Goal: Task Accomplishment & Management: Manage account settings

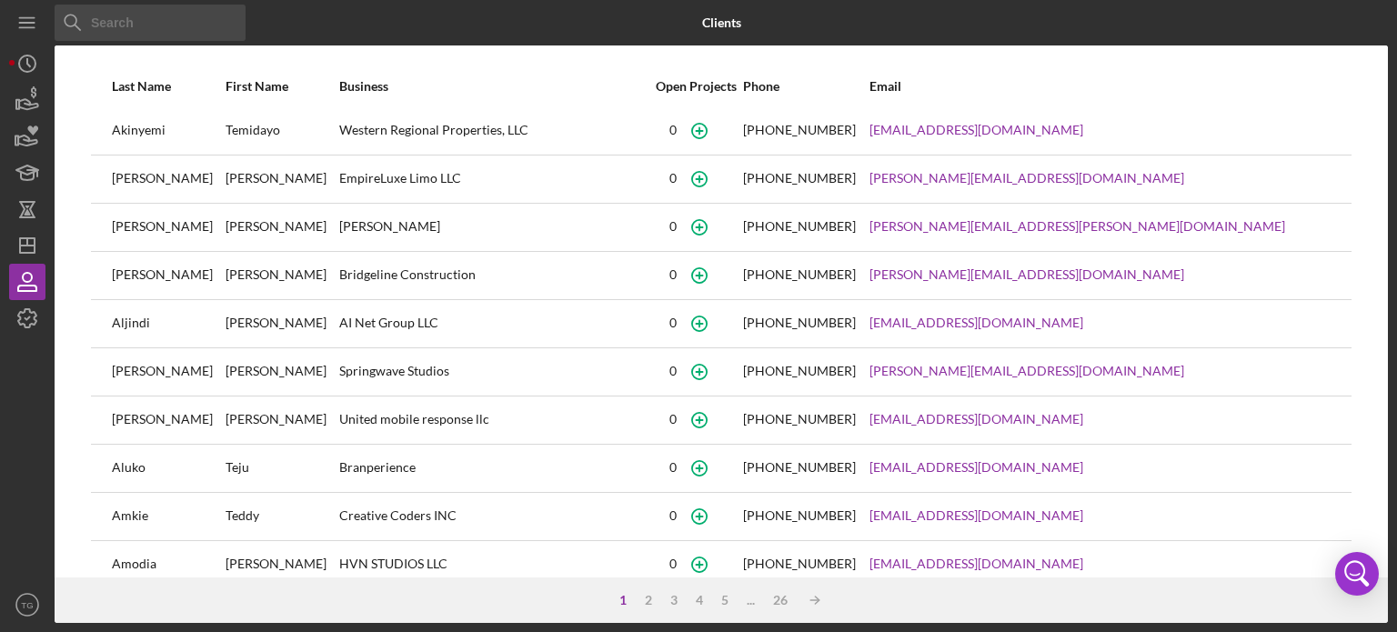
scroll to position [269, 0]
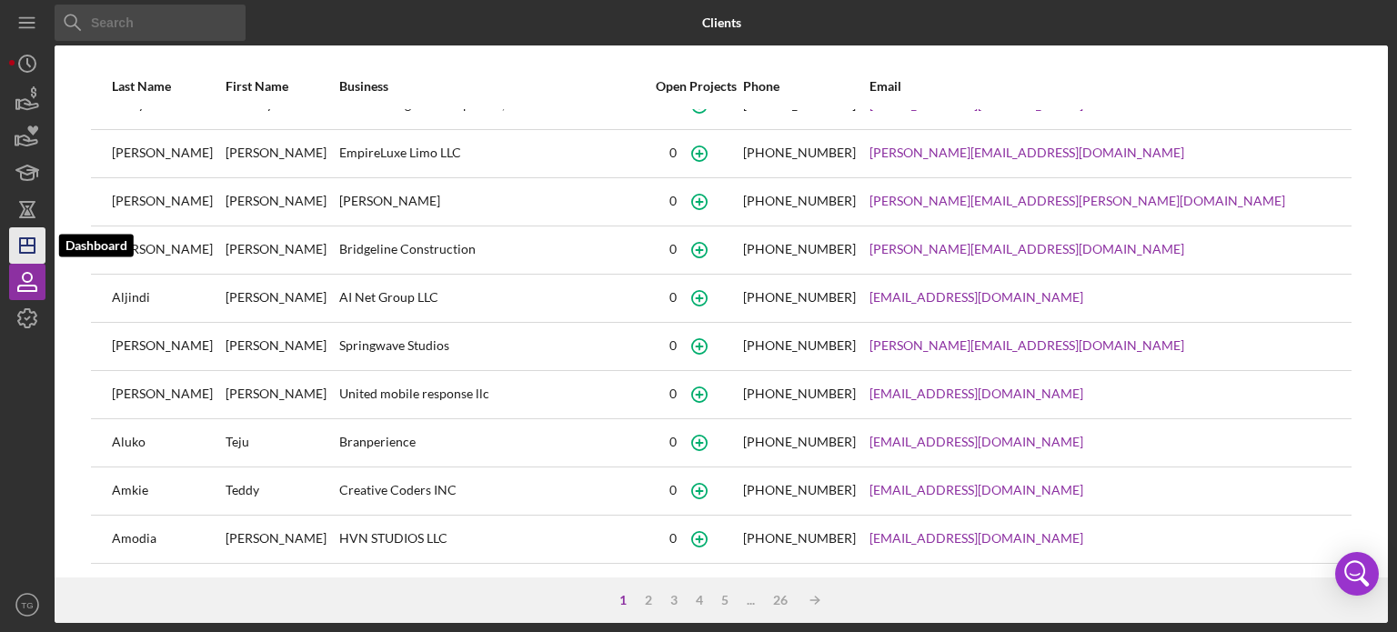
click at [27, 238] on line "button" at bounding box center [27, 241] width 0 height 7
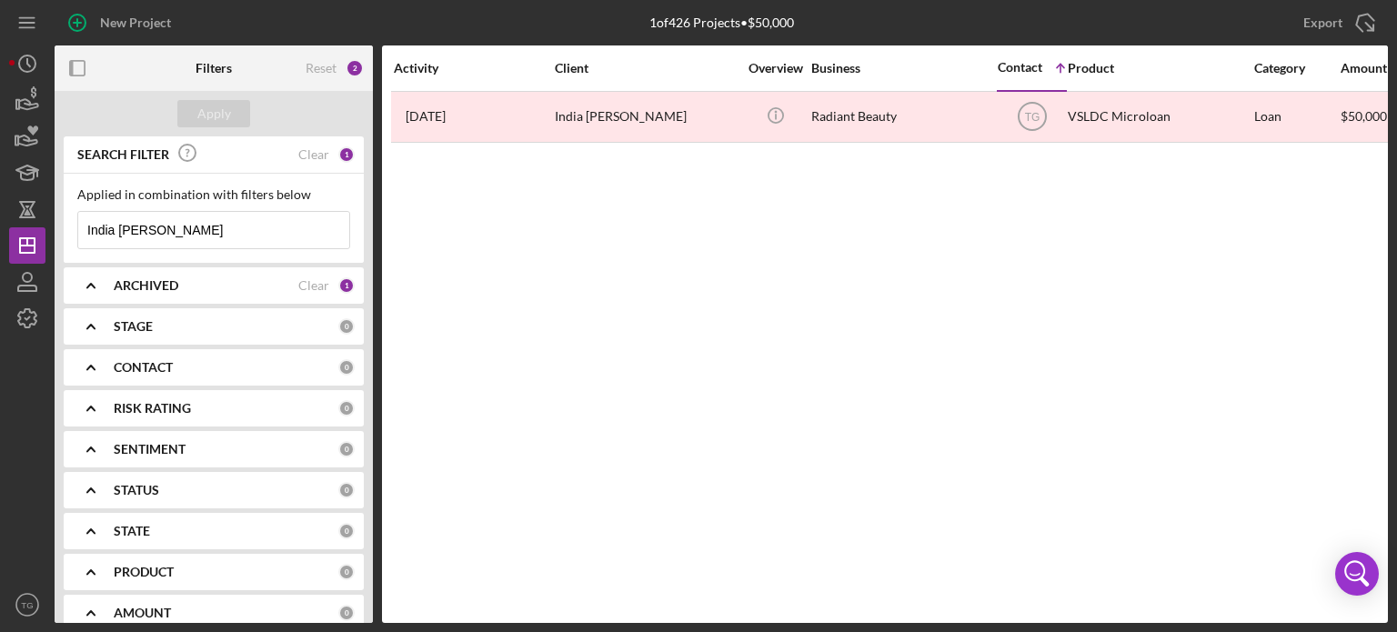
click at [150, 232] on input "India [PERSON_NAME]" at bounding box center [213, 230] width 271 height 36
click at [306, 150] on div "Clear" at bounding box center [313, 154] width 31 height 15
click at [153, 228] on input at bounding box center [213, 230] width 271 height 36
click at [302, 283] on div "Clear" at bounding box center [313, 285] width 31 height 15
click at [85, 232] on input "[PERSON_NAME]" at bounding box center [213, 230] width 271 height 36
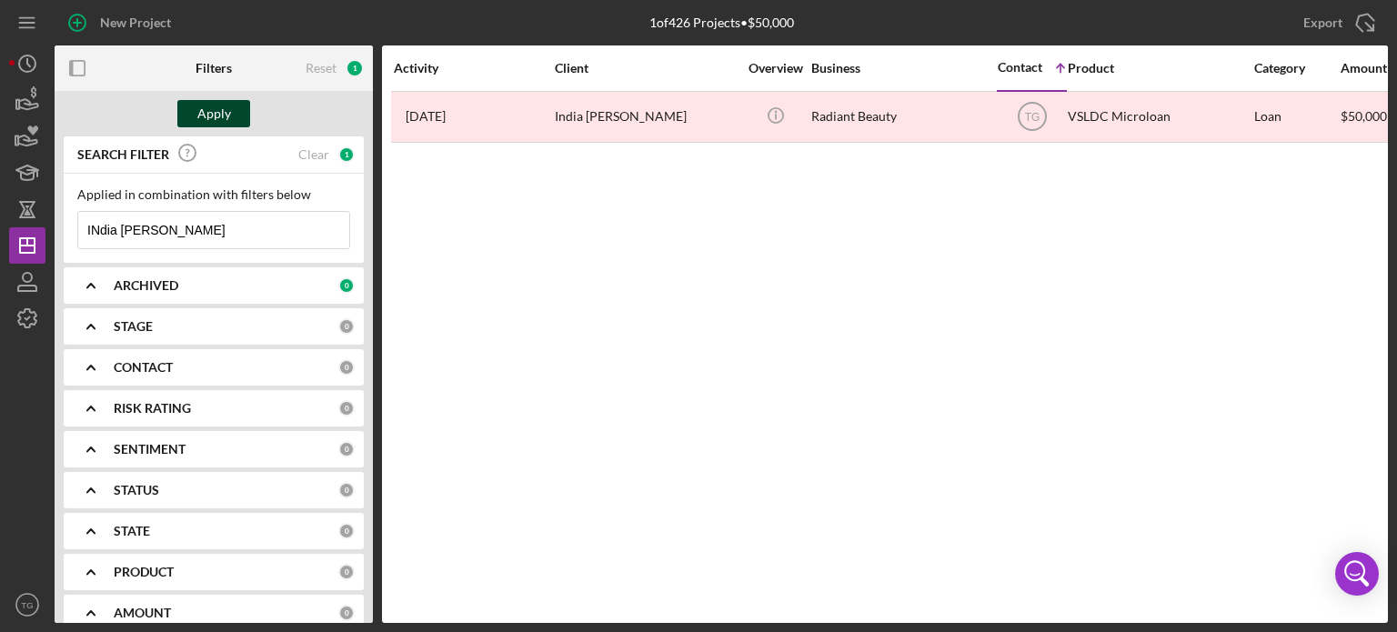
type input "INdia [PERSON_NAME]"
click at [206, 101] on div "Apply" at bounding box center [214, 113] width 34 height 27
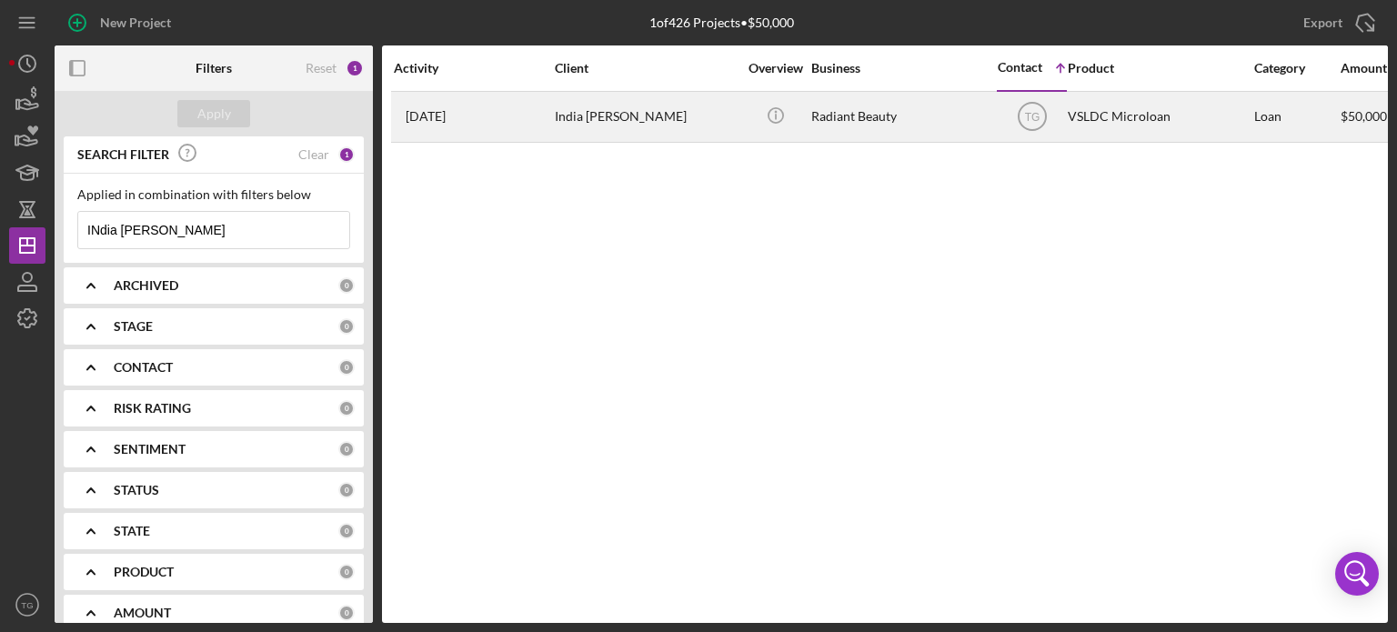
click at [518, 119] on div "[DATE] India [PERSON_NAME]" at bounding box center [473, 117] width 159 height 48
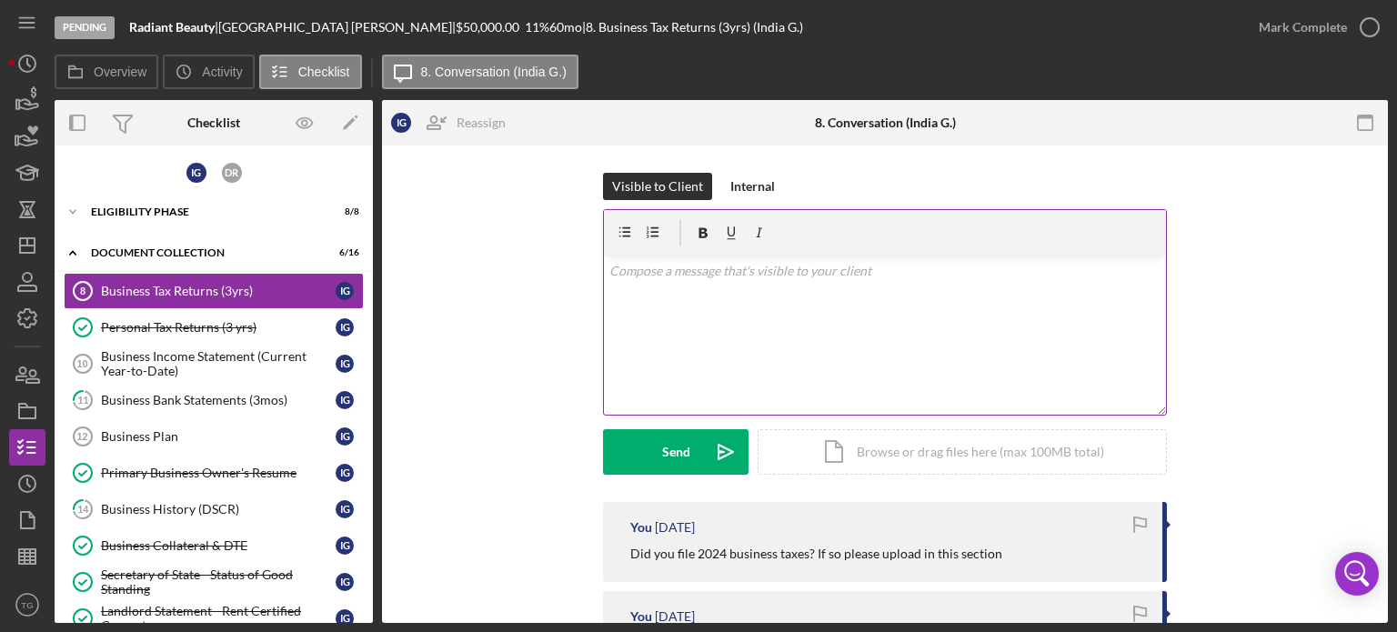
click at [641, 280] on div "v Color teal Color pink Remove color Add row above Add row below Add column bef…" at bounding box center [885, 335] width 562 height 159
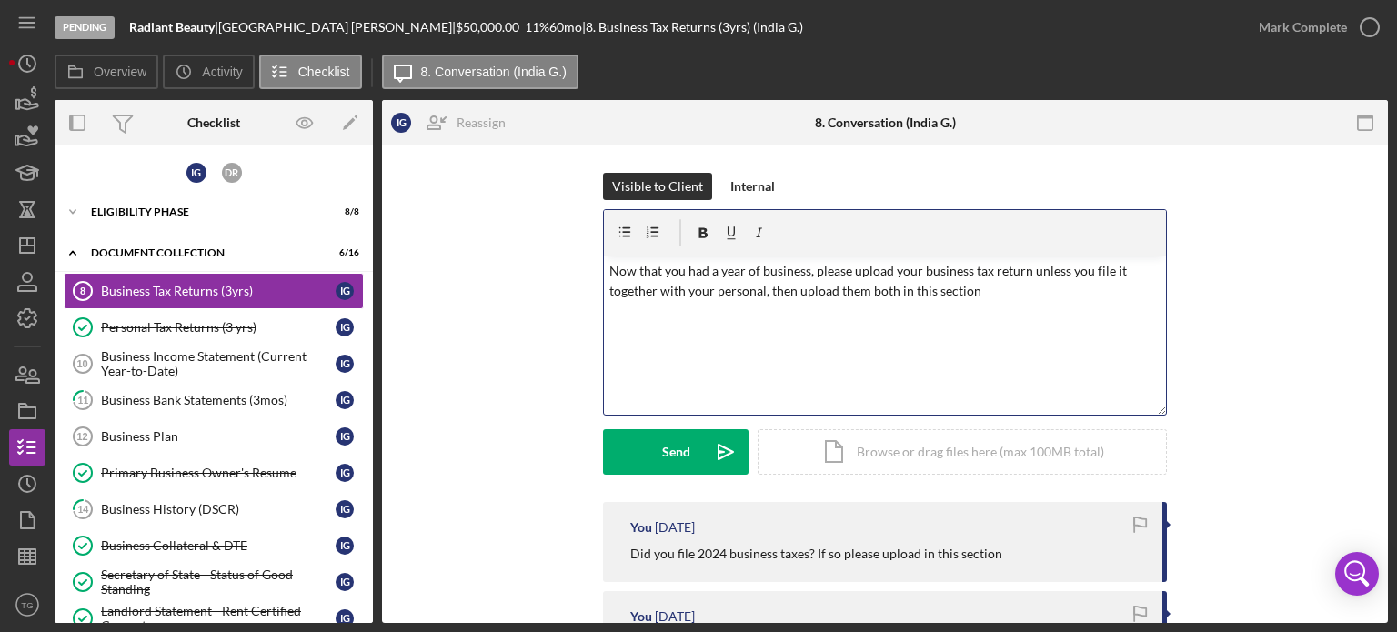
click at [1002, 294] on p "Now that you had a year of business, please upload your business tax return unl…" at bounding box center [885, 281] width 552 height 41
click at [915, 268] on p "Now that you had a year of business, please upload your business tax return unl…" at bounding box center [885, 281] width 552 height 41
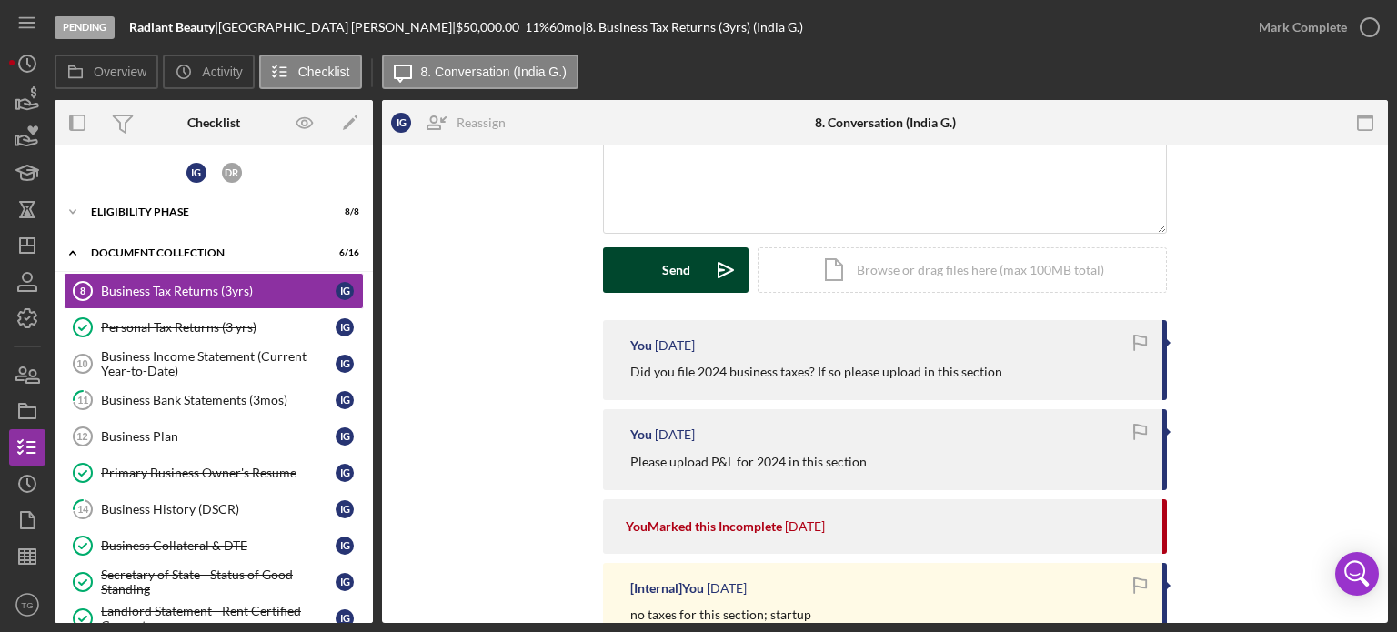
click at [658, 270] on button "Send Icon/icon-invite-send" at bounding box center [676, 269] width 146 height 45
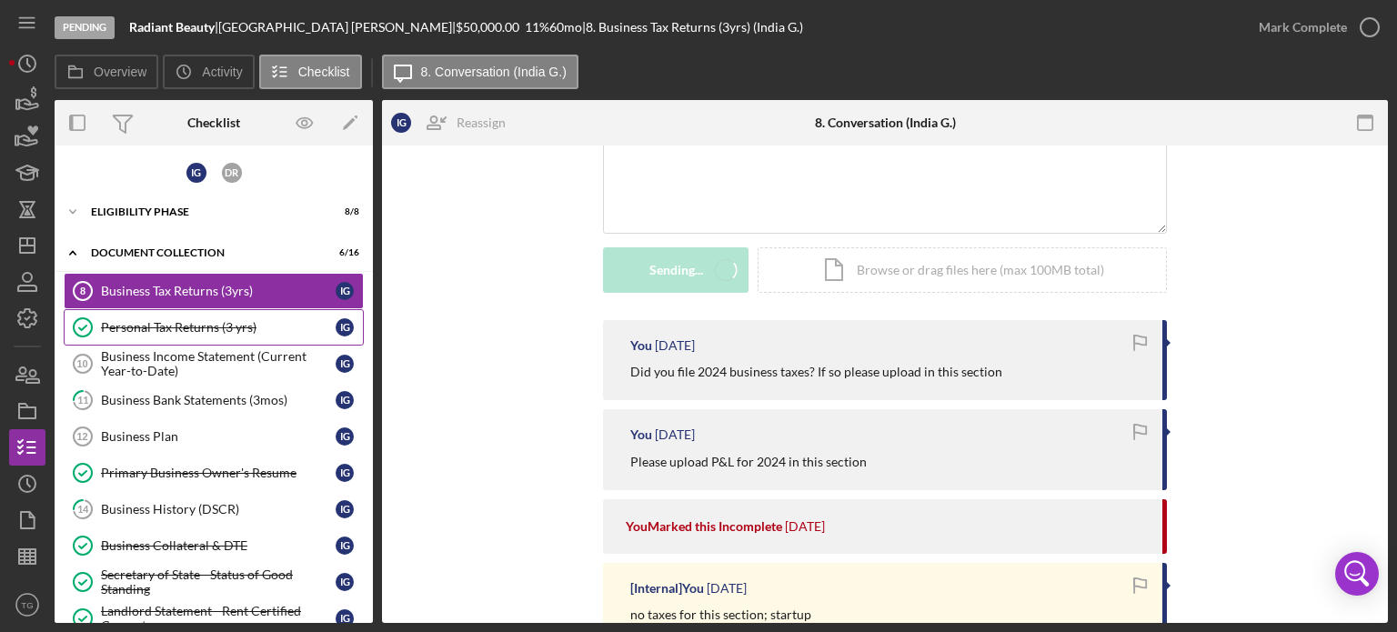
click at [211, 326] on div "Personal Tax Returns (3 yrs)" at bounding box center [218, 327] width 235 height 15
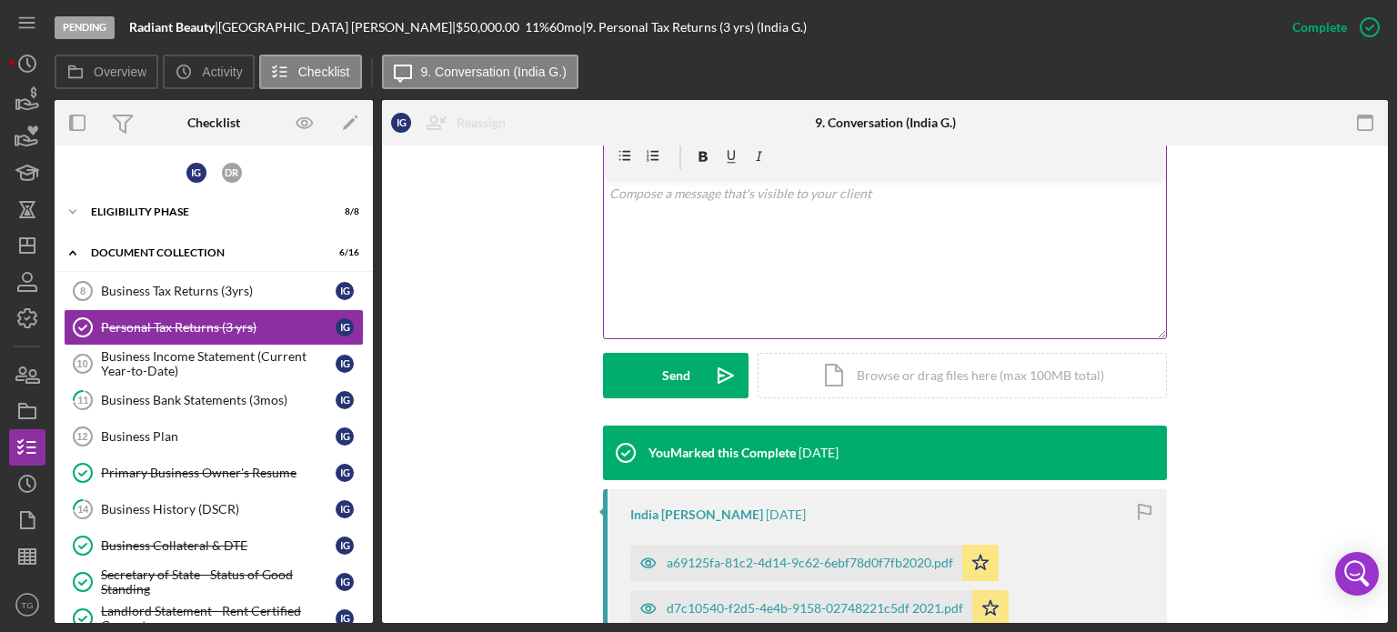
scroll to position [273, 0]
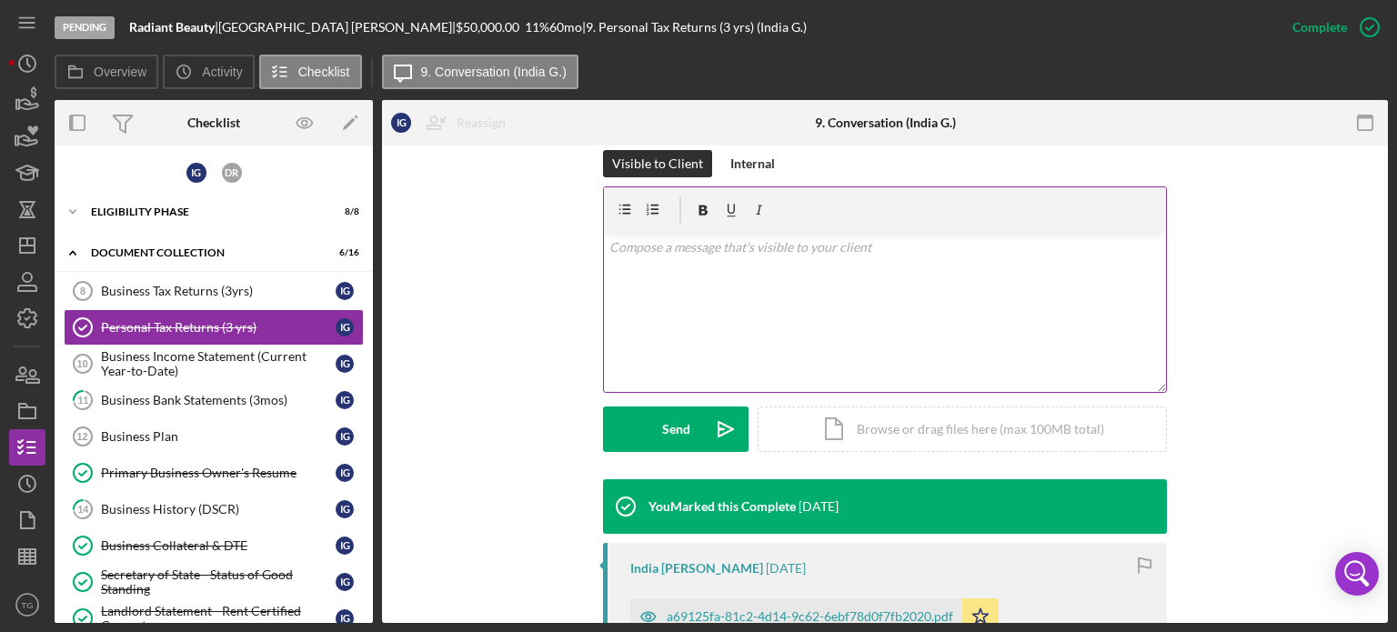
click at [742, 254] on p at bounding box center [885, 247] width 552 height 20
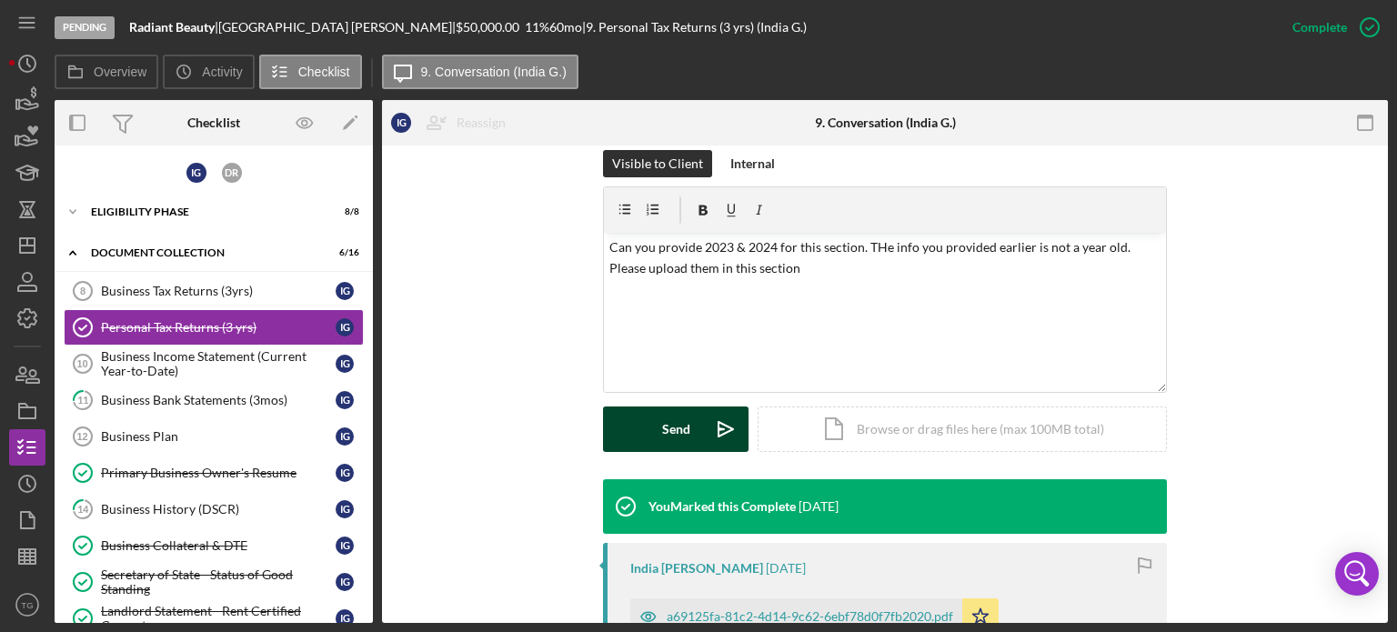
click at [655, 414] on button "Send Icon/icon-invite-send" at bounding box center [676, 429] width 146 height 45
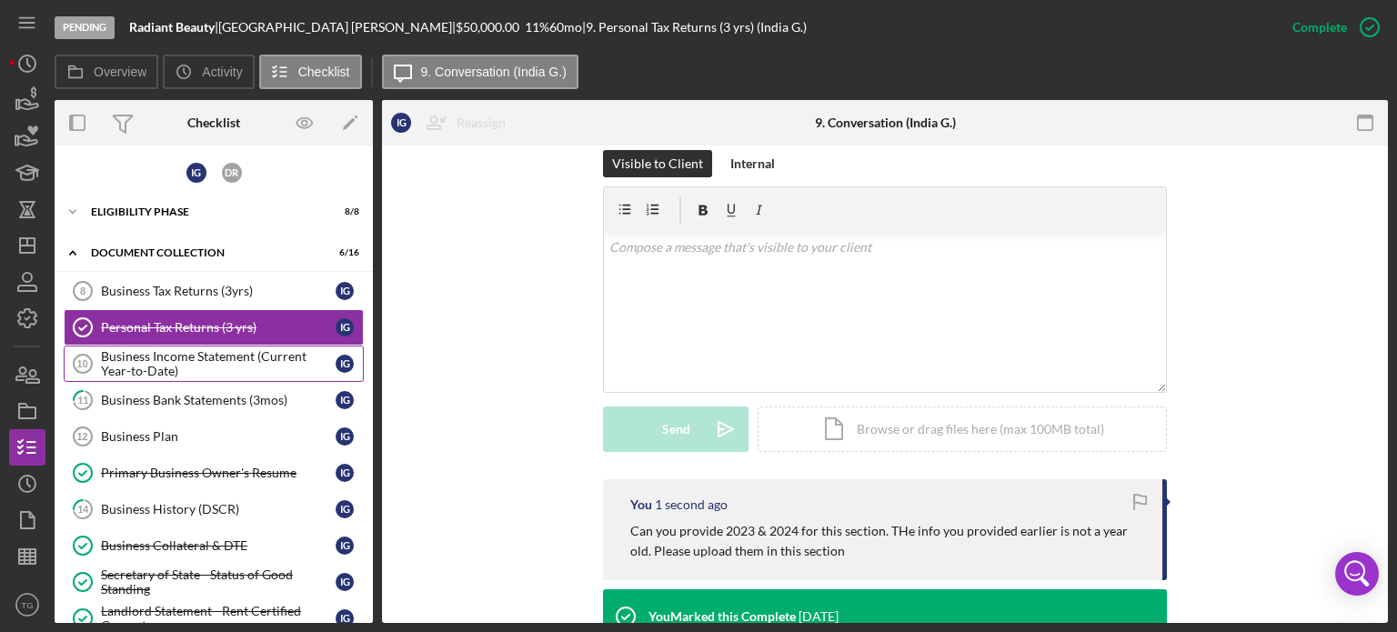
click at [228, 351] on div "Business Income Statement (Current Year-to-Date)" at bounding box center [218, 363] width 235 height 29
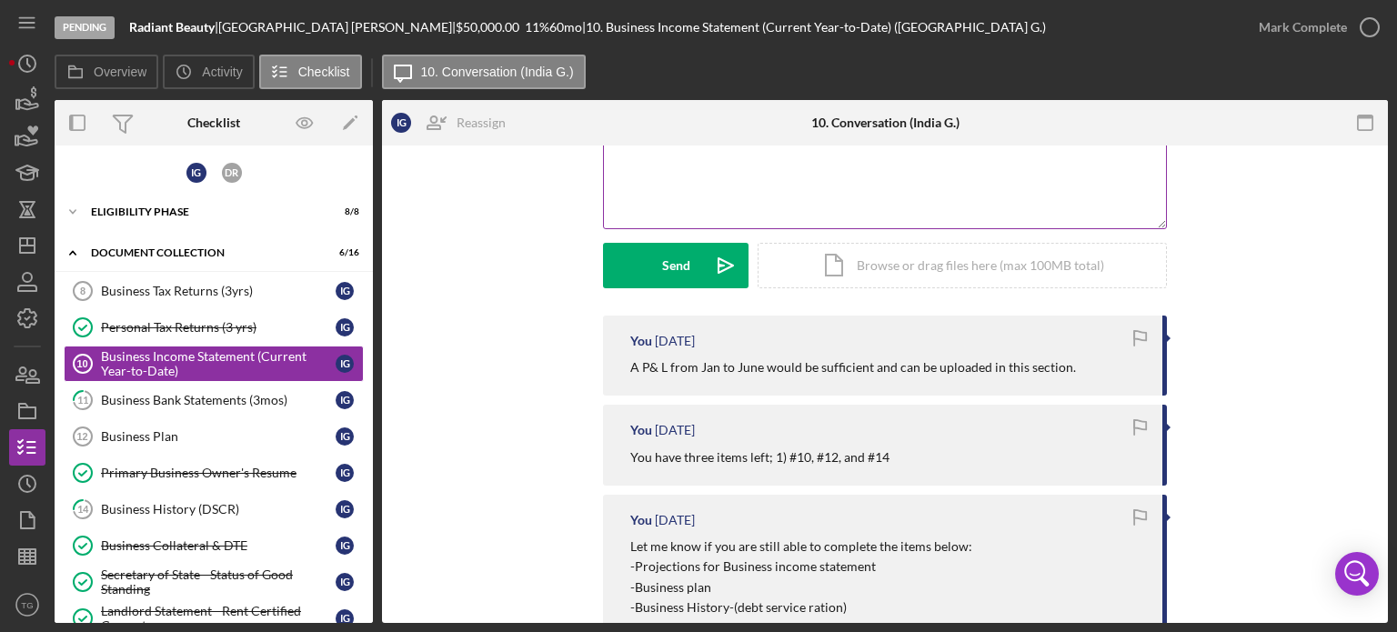
scroll to position [91, 0]
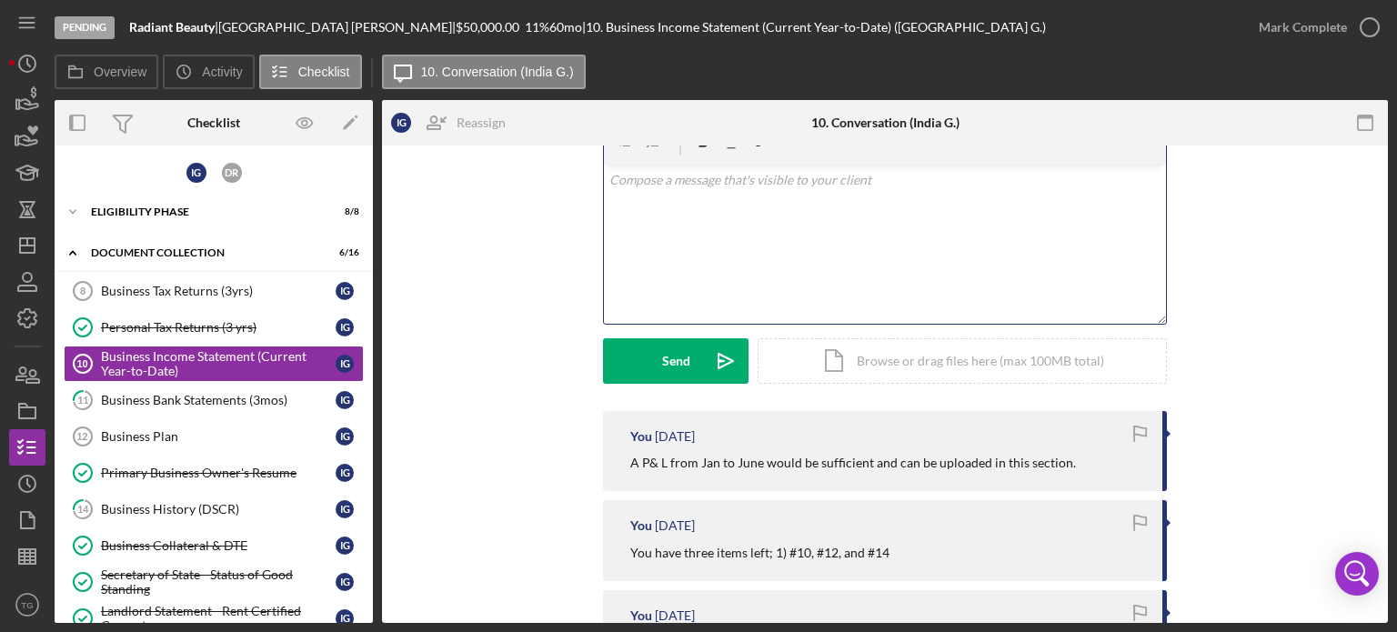
click at [633, 178] on p at bounding box center [885, 180] width 552 height 20
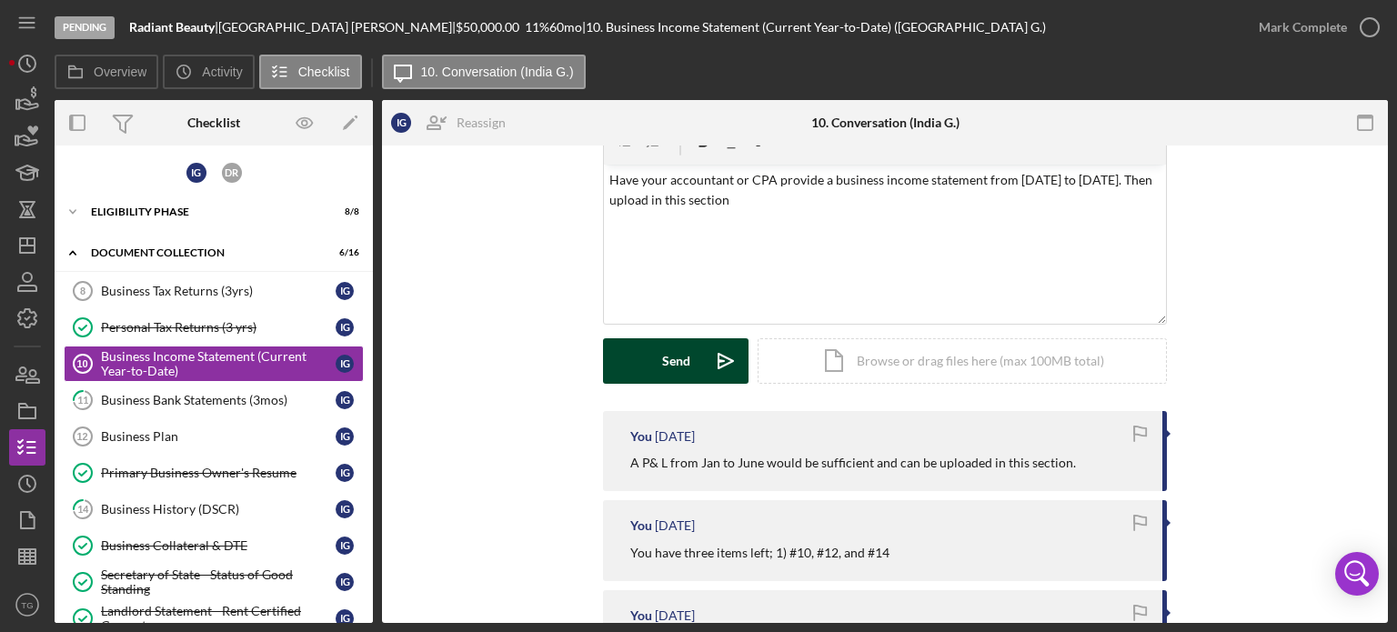
click at [679, 374] on div "Send" at bounding box center [676, 360] width 28 height 45
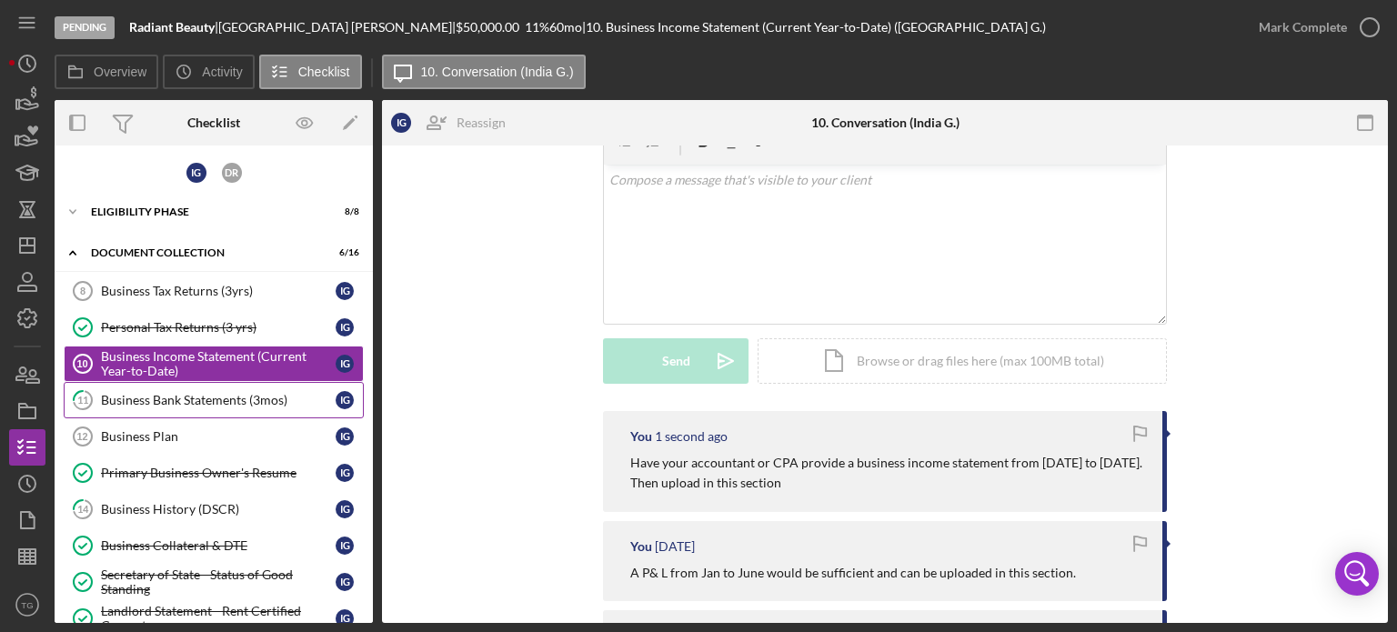
click at [185, 407] on link "11 Business Bank Statements (3mos) I G" at bounding box center [214, 400] width 300 height 36
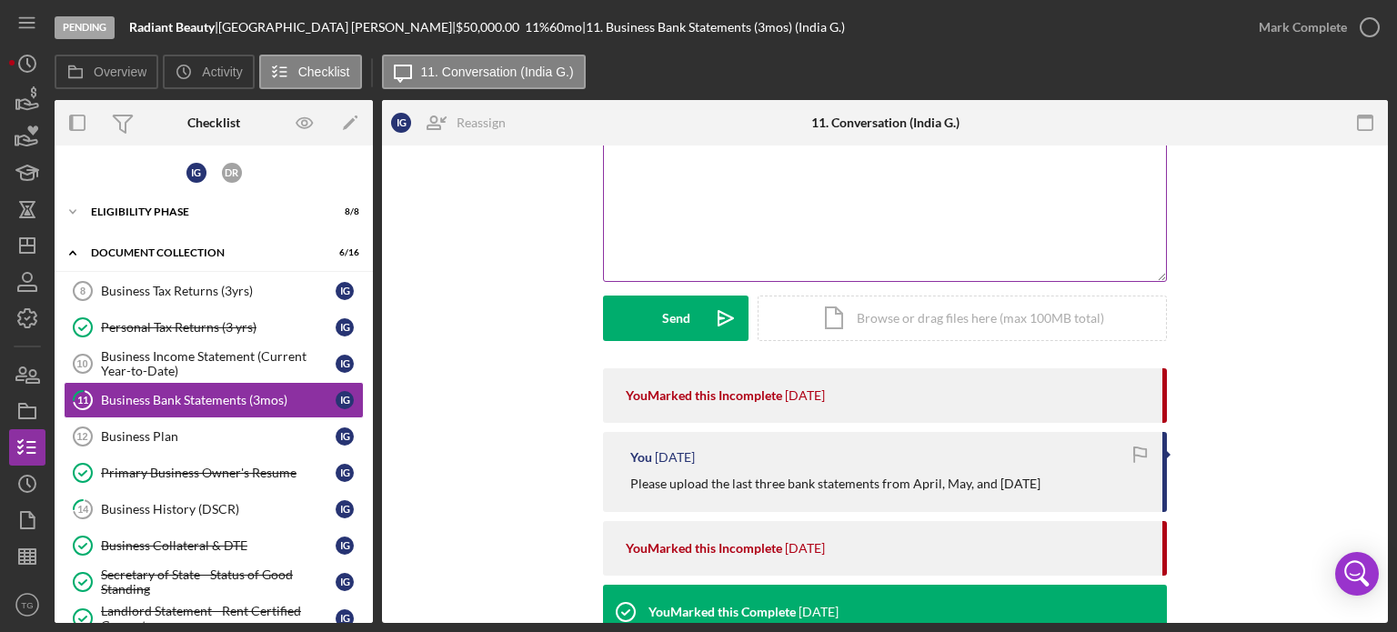
scroll to position [91, 0]
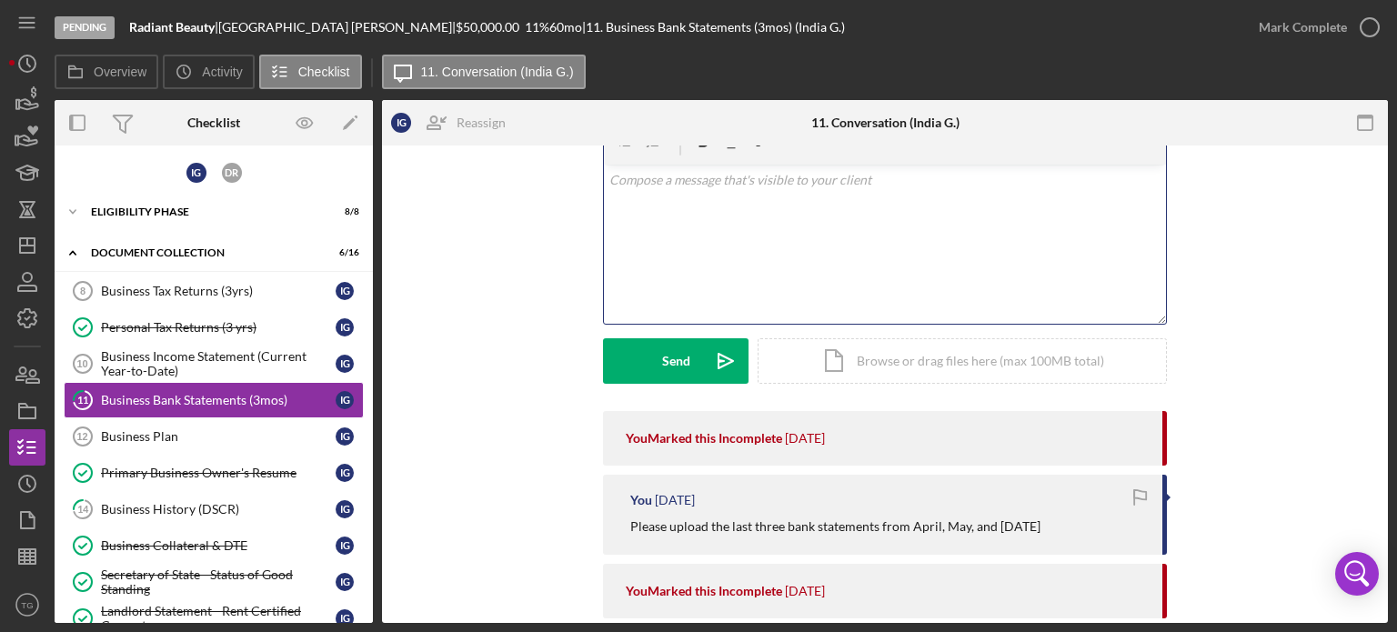
click at [639, 194] on div "v Color teal Color pink Remove color Add row above Add row below Add column bef…" at bounding box center [885, 244] width 562 height 159
click at [788, 181] on p "Please upload May June and July statements in this section" at bounding box center [885, 180] width 552 height 20
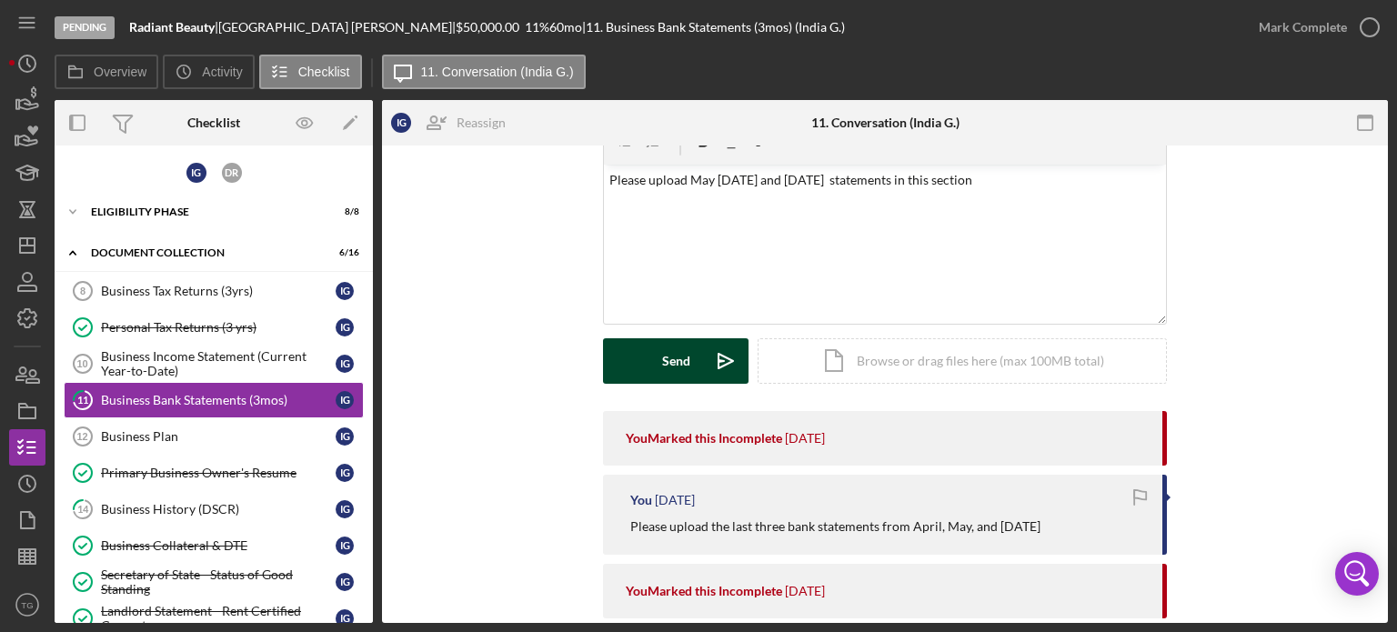
click at [649, 350] on button "Send Icon/icon-invite-send" at bounding box center [676, 360] width 146 height 45
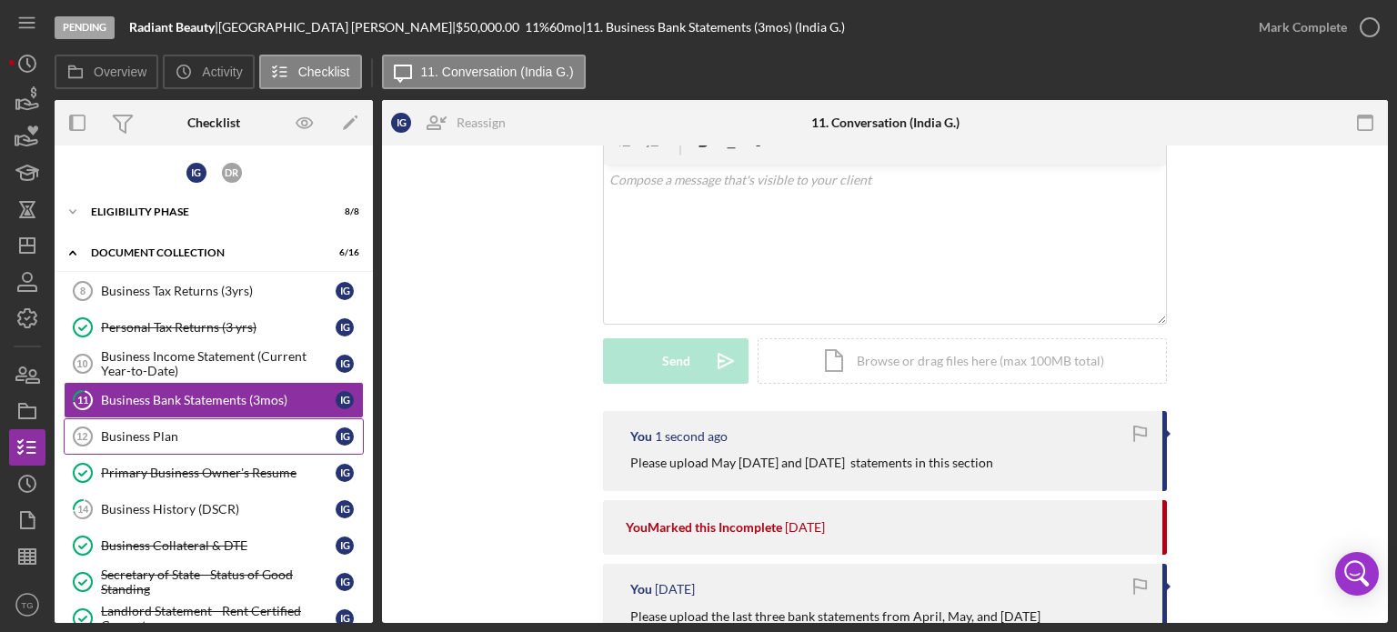
click at [156, 436] on div "Business Plan" at bounding box center [218, 436] width 235 height 15
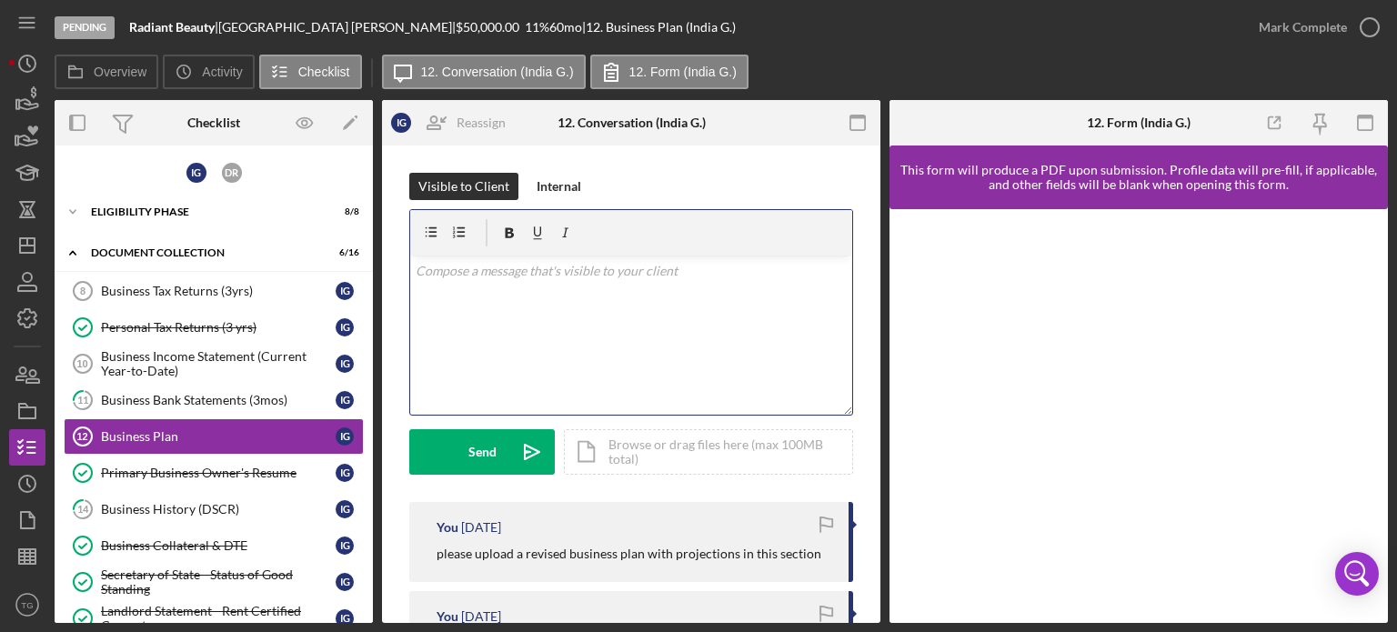
click at [573, 284] on div "v Color teal Color pink Remove color Add row above Add row below Add column bef…" at bounding box center [631, 335] width 442 height 159
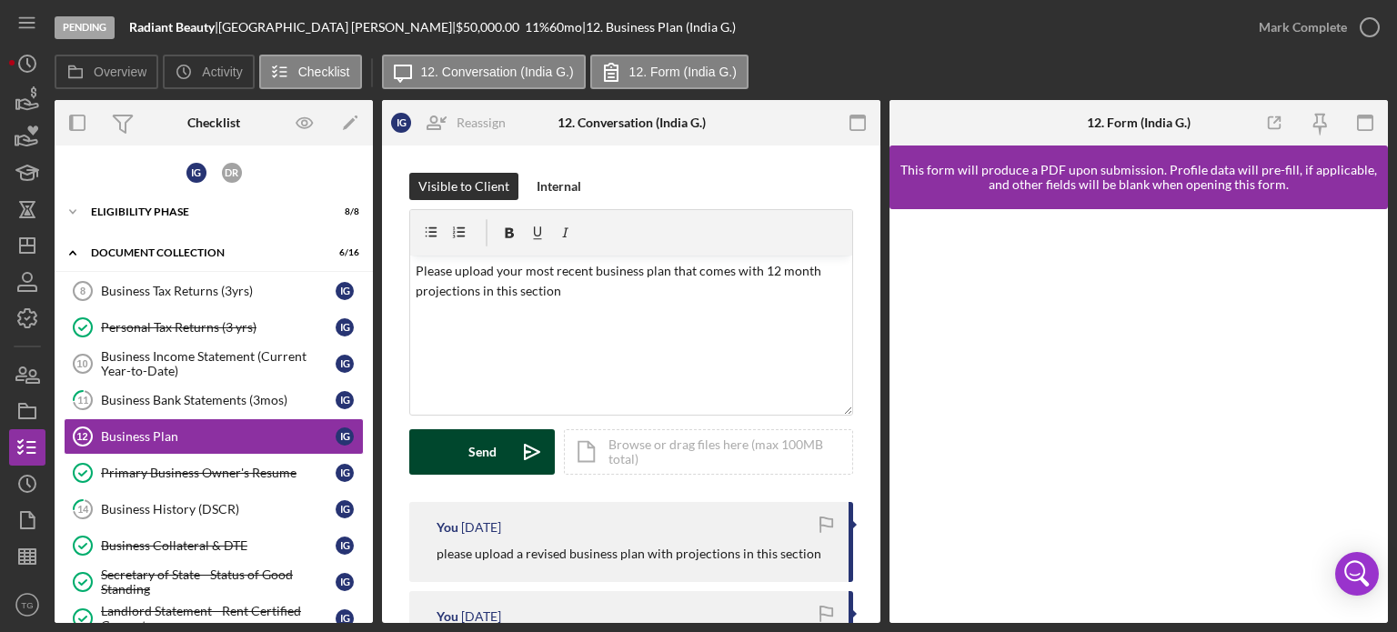
click at [462, 452] on button "Send Icon/icon-invite-send" at bounding box center [482, 451] width 146 height 45
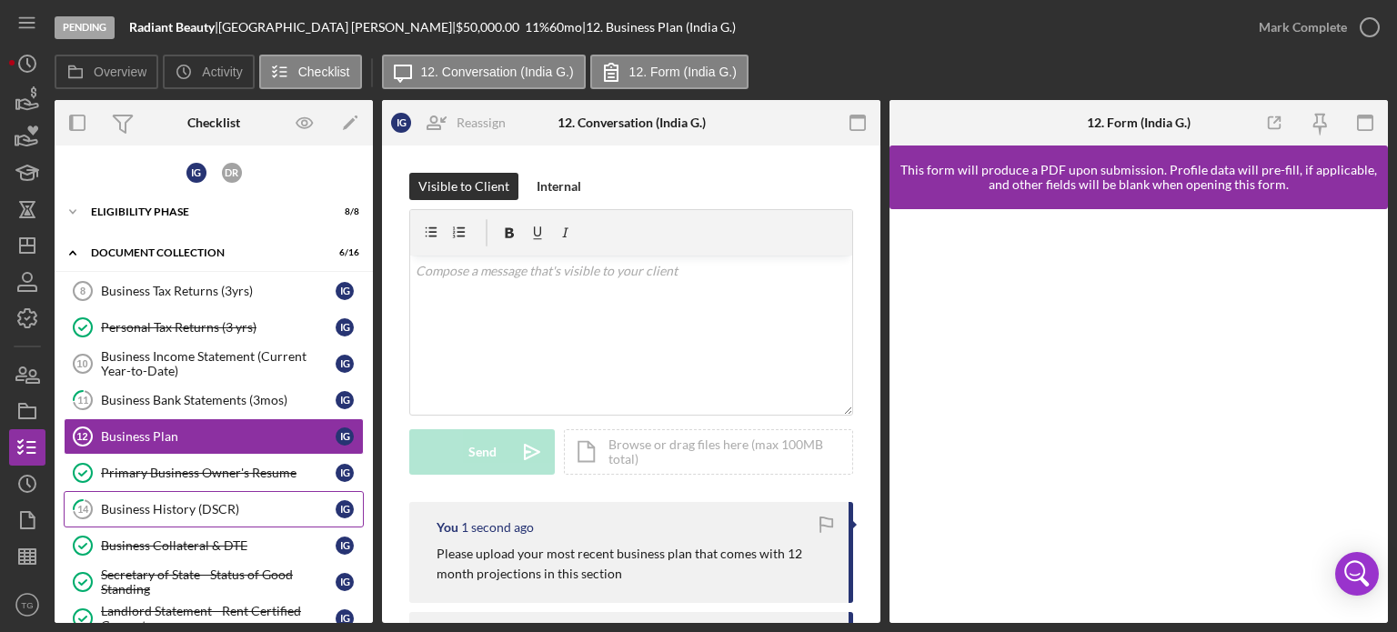
click at [209, 505] on div "Business History (DSCR)" at bounding box center [218, 509] width 235 height 15
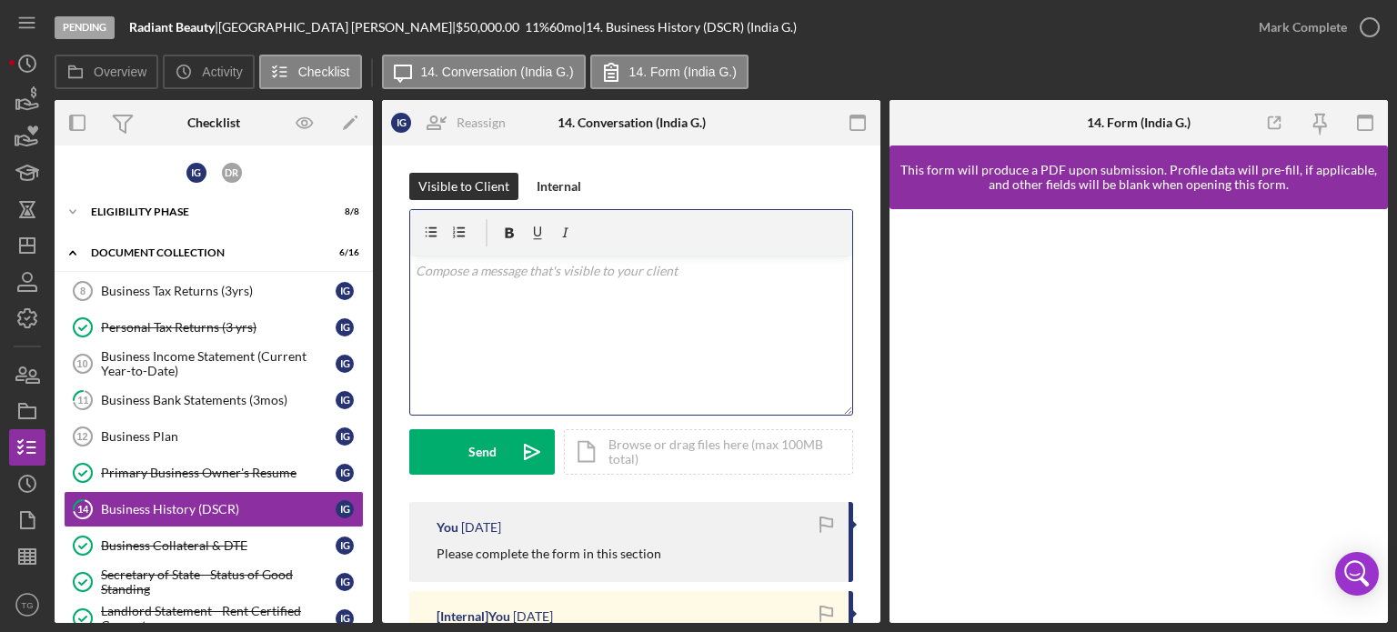
click at [514, 267] on p at bounding box center [632, 271] width 432 height 20
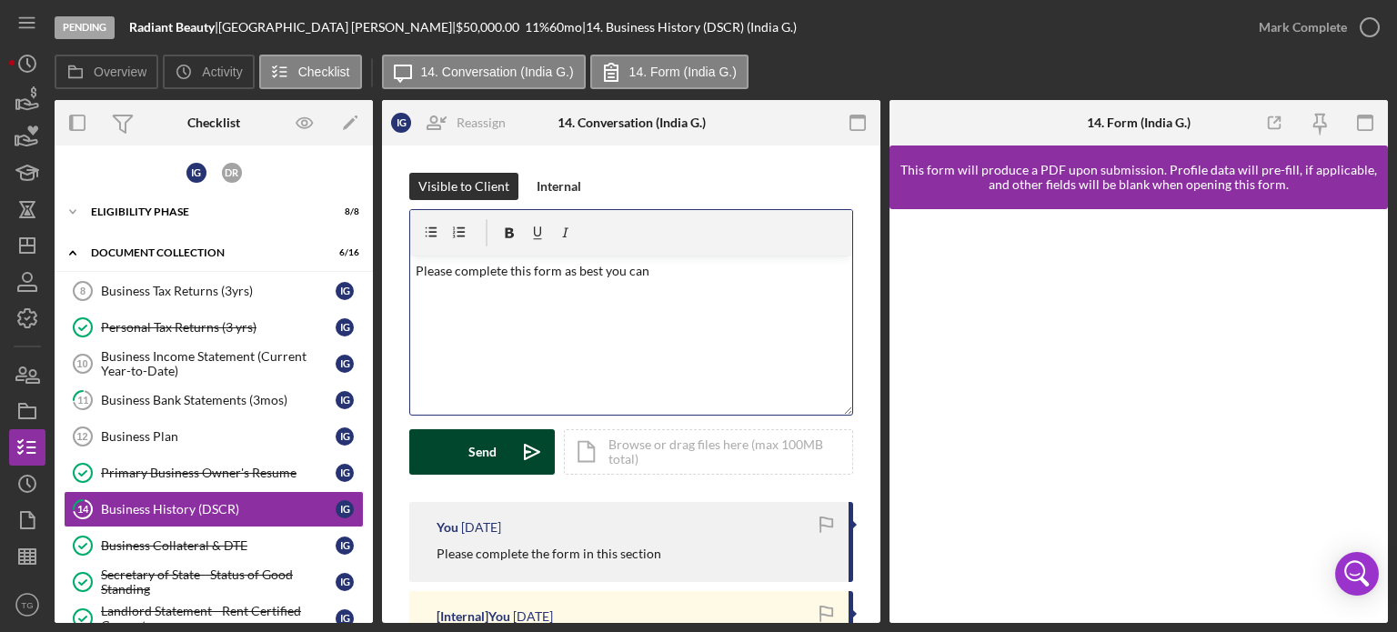
click at [458, 449] on button "Send Icon/icon-invite-send" at bounding box center [482, 451] width 146 height 45
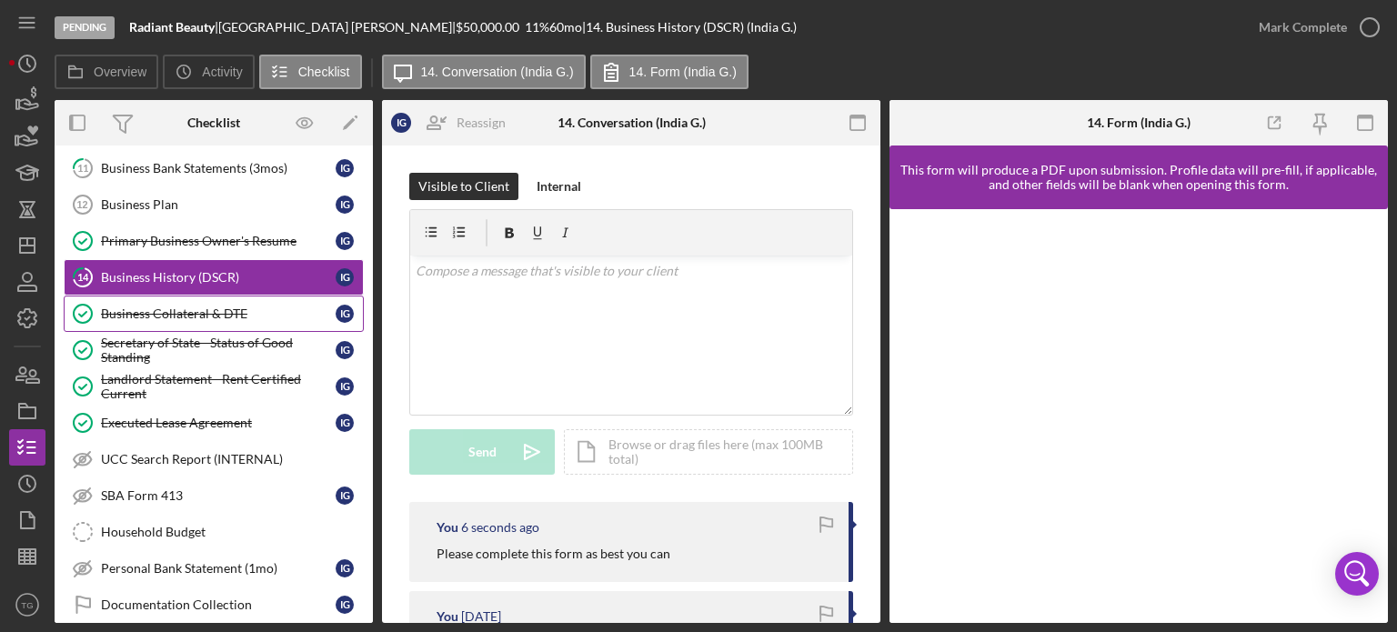
scroll to position [273, 0]
